Goal: Task Accomplishment & Management: Complete application form

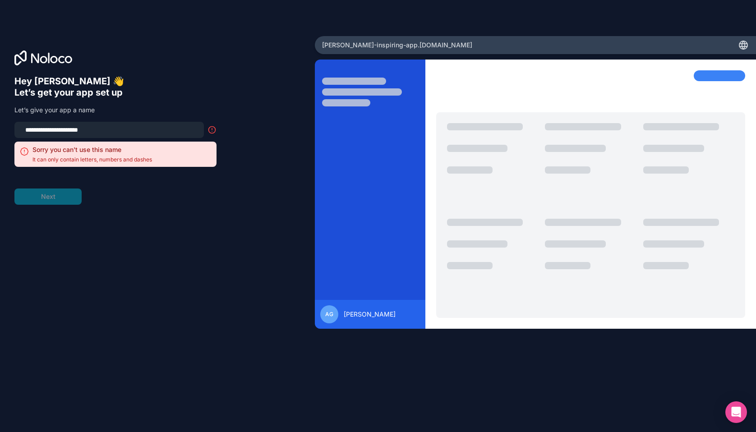
click at [105, 161] on span "It can only contain letters, numbers and dashes" at bounding box center [91, 159] width 119 height 7
click at [124, 129] on input "**********" at bounding box center [109, 130] width 179 height 13
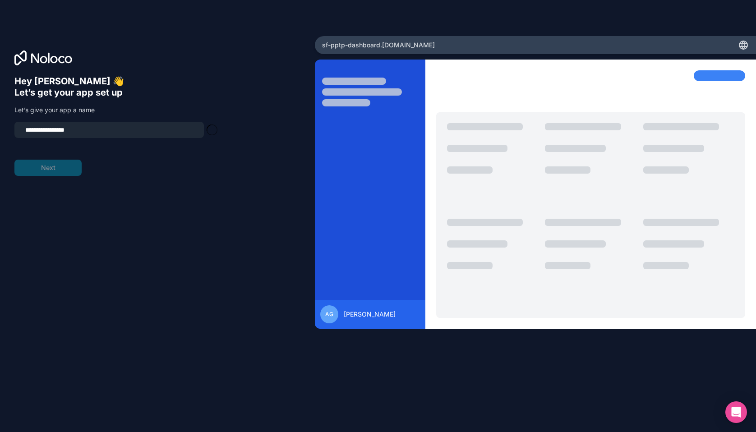
type input "**********"
click at [43, 169] on button "Next" at bounding box center [47, 168] width 67 height 16
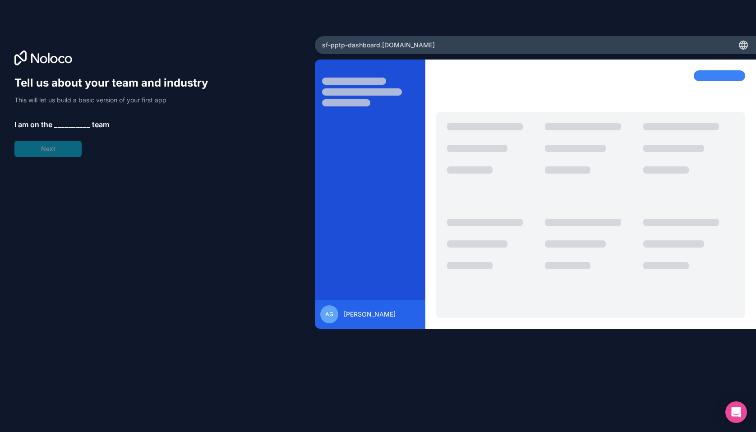
click at [69, 122] on span "__________" at bounding box center [72, 124] width 36 height 11
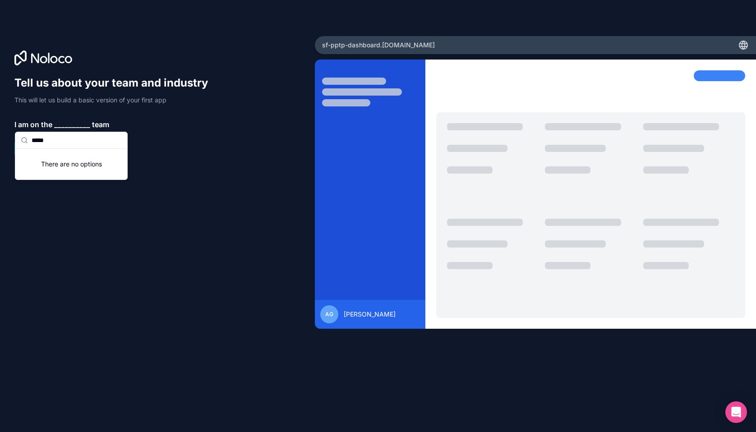
type input "******"
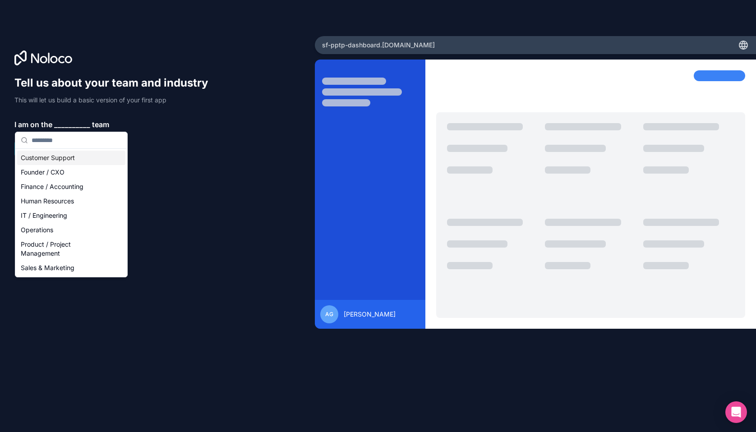
click at [170, 181] on div "Tell us about your team and industry This will let us build a basic version of …" at bounding box center [157, 229] width 286 height 306
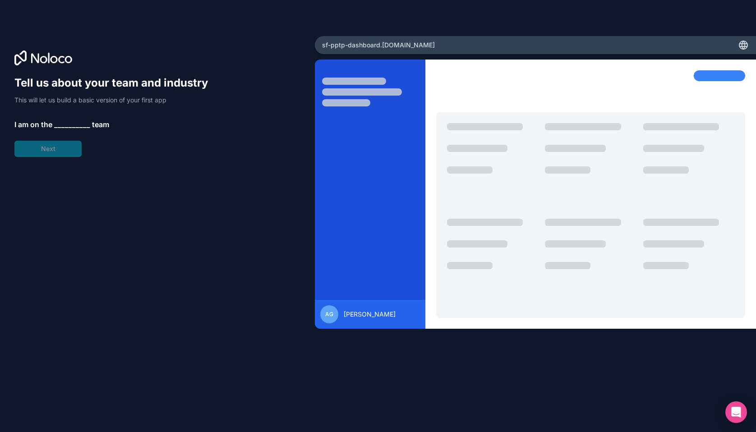
click at [63, 154] on div "Tell us about your team and industry This will let us build a basic version of …" at bounding box center [115, 116] width 202 height 81
click at [71, 124] on span "__________" at bounding box center [72, 124] width 36 height 11
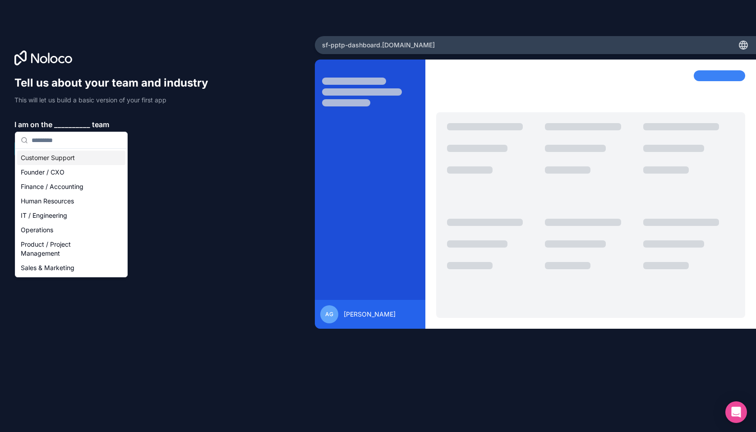
click at [69, 156] on div "Customer Support" at bounding box center [71, 158] width 108 height 14
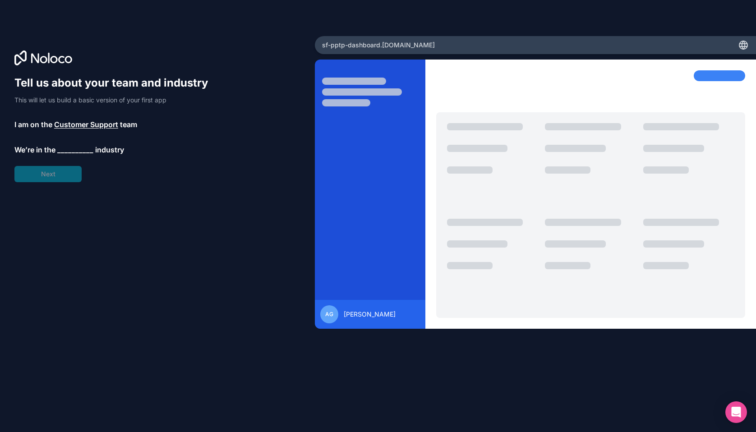
click at [64, 146] on span "__________" at bounding box center [75, 149] width 36 height 11
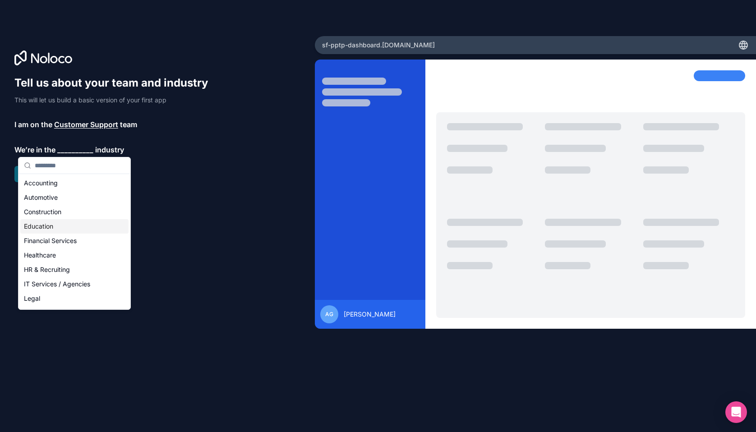
click at [62, 229] on div "Education" at bounding box center [74, 226] width 108 height 14
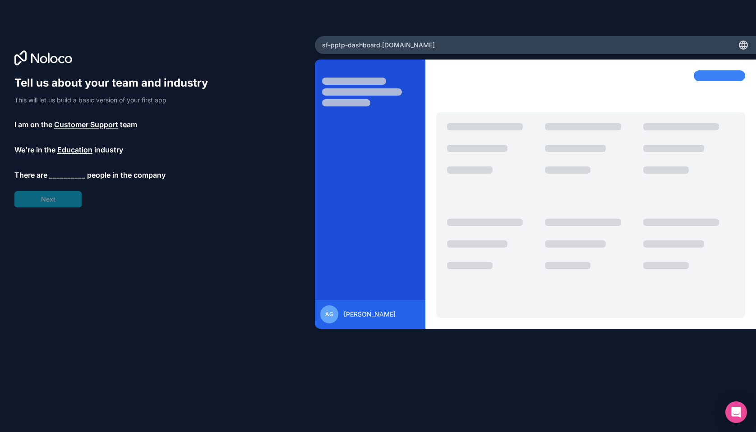
click at [64, 172] on span "__________" at bounding box center [67, 175] width 36 height 11
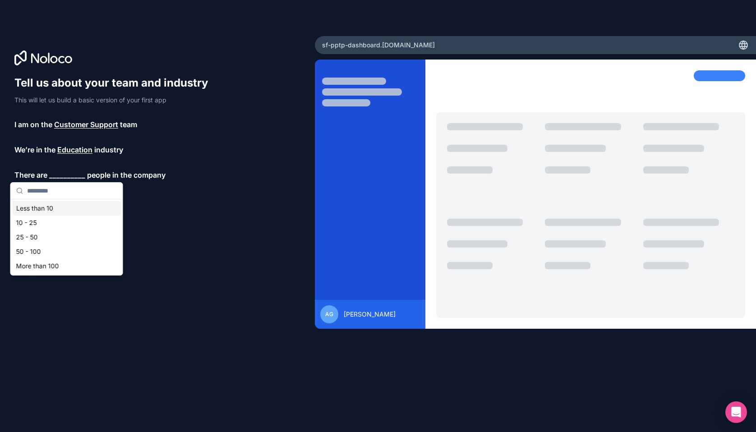
click at [50, 207] on div "Less than 10" at bounding box center [67, 208] width 108 height 14
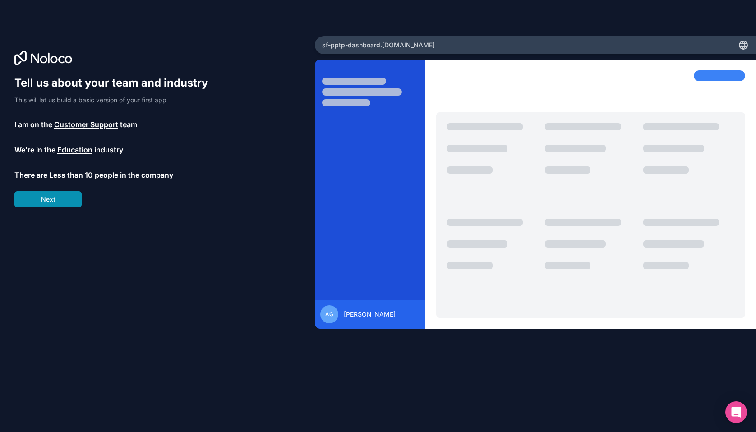
click at [50, 198] on button "Next" at bounding box center [47, 199] width 67 height 16
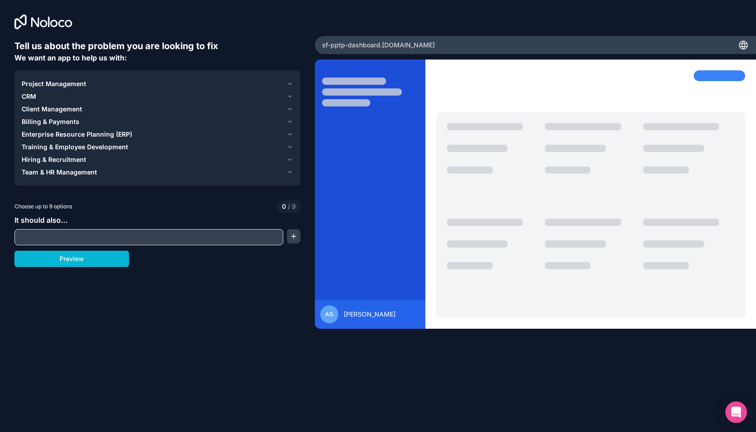
click at [89, 147] on span "Training & Employee Development" at bounding box center [75, 146] width 106 height 9
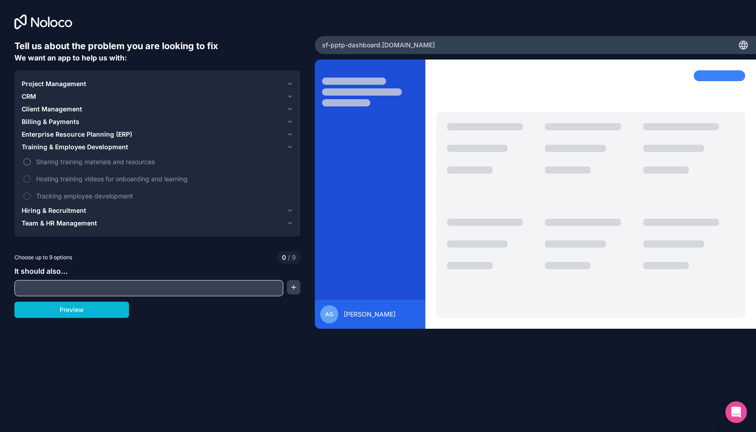
click at [65, 165] on span "Sharing training materials and resources" at bounding box center [163, 161] width 255 height 9
click at [31, 165] on button "Sharing training materials and resources" at bounding box center [26, 161] width 7 height 7
click at [65, 181] on span "Hosting training videos for onboarding and learning" at bounding box center [163, 178] width 255 height 9
click at [31, 181] on button "Hosting training videos for onboarding and learning" at bounding box center [26, 178] width 7 height 7
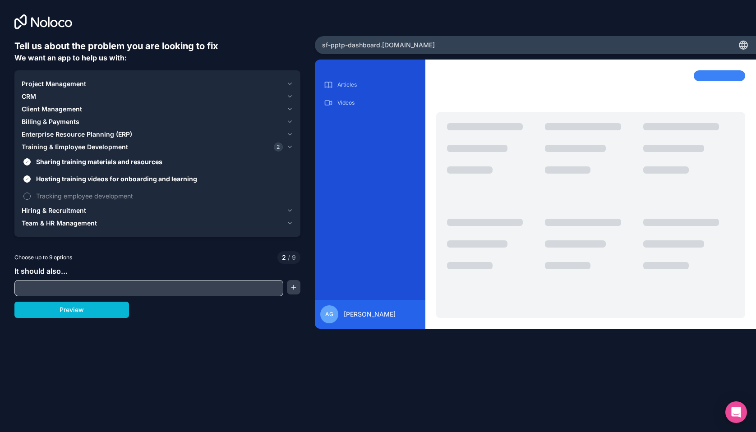
click at [64, 196] on span "Tracking employee development" at bounding box center [163, 195] width 255 height 9
click at [31, 196] on button "Tracking employee development" at bounding box center [26, 196] width 7 height 7
click at [69, 308] on button "Preview" at bounding box center [71, 310] width 115 height 16
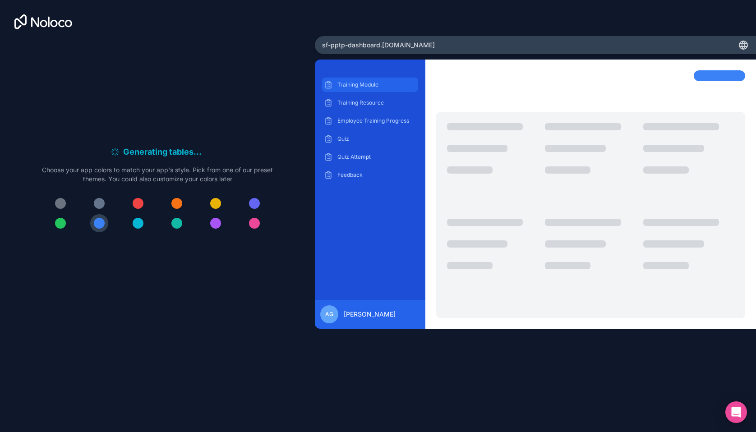
click at [344, 85] on p "Training Module" at bounding box center [376, 84] width 78 height 7
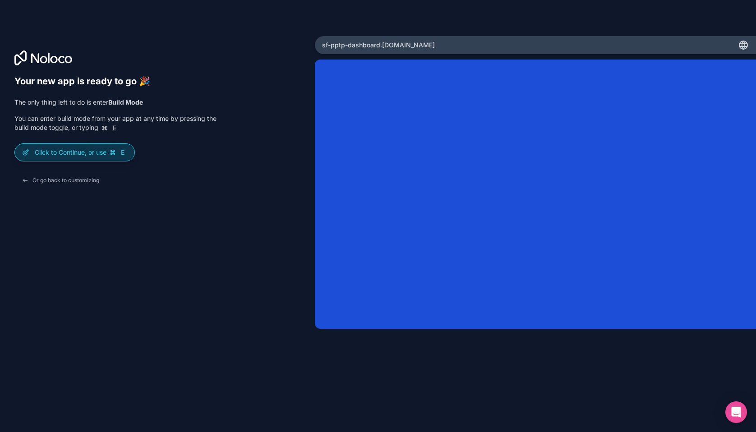
click at [106, 151] on p "Click to Continue, or use E" at bounding box center [81, 152] width 92 height 9
